Goal: Transaction & Acquisition: Book appointment/travel/reservation

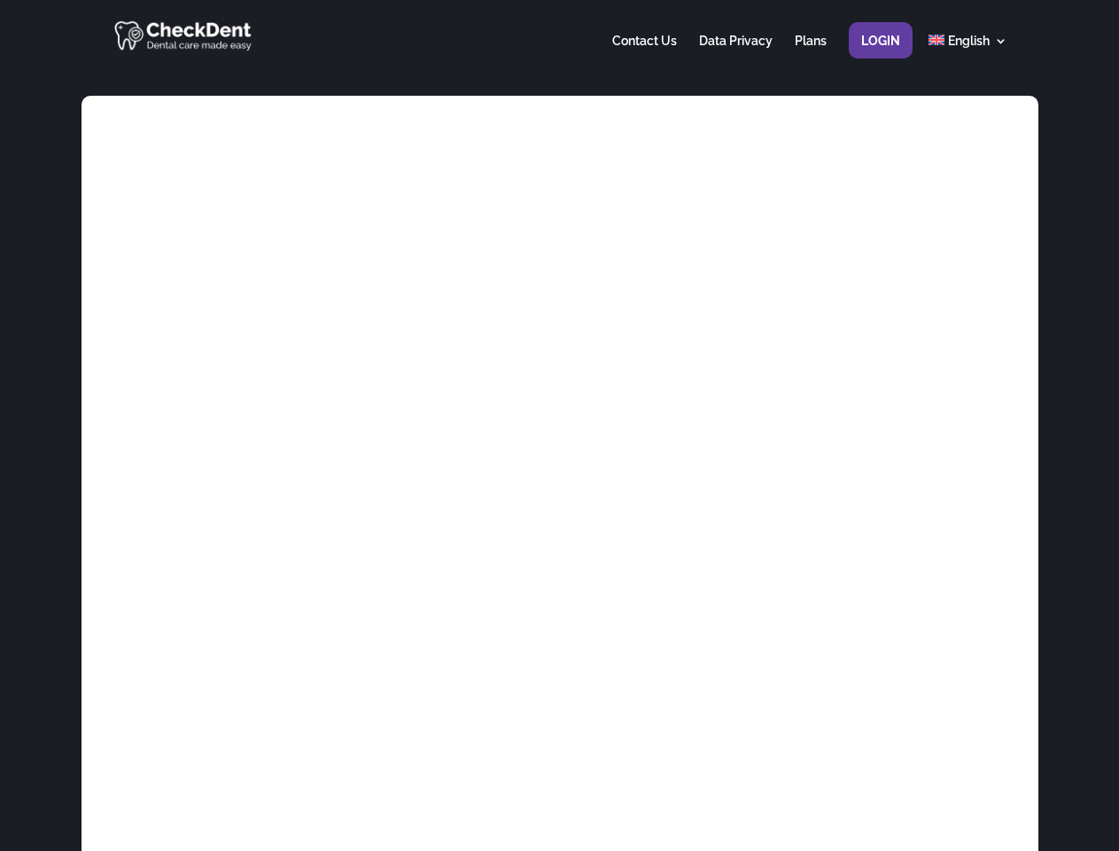
click at [559, 35] on div at bounding box center [559, 34] width 895 height 69
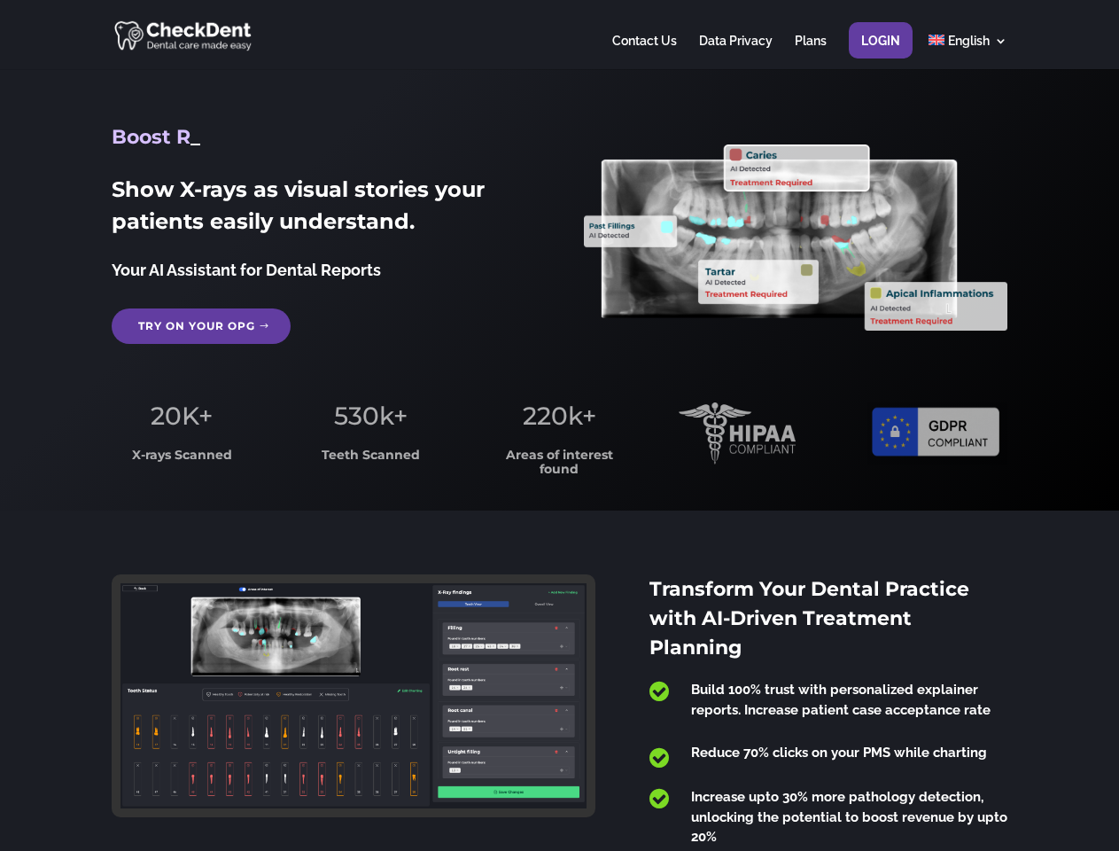
click at [559, 425] on span "220k+" at bounding box center [560, 416] width 74 height 30
click at [559, 35] on div at bounding box center [559, 34] width 895 height 69
